Goal: Navigation & Orientation: Find specific page/section

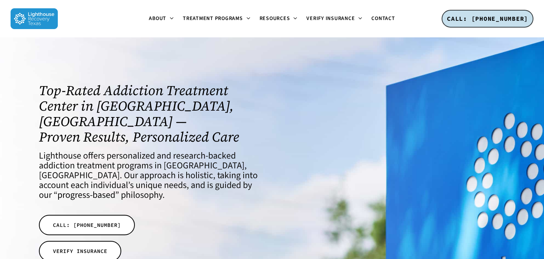
scroll to position [19, 0]
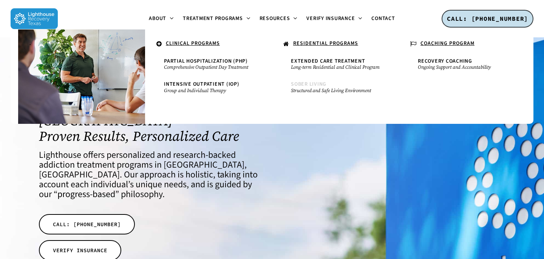
click at [316, 88] on span "Sober Living" at bounding box center [308, 84] width 35 height 8
